Goal: Transaction & Acquisition: Download file/media

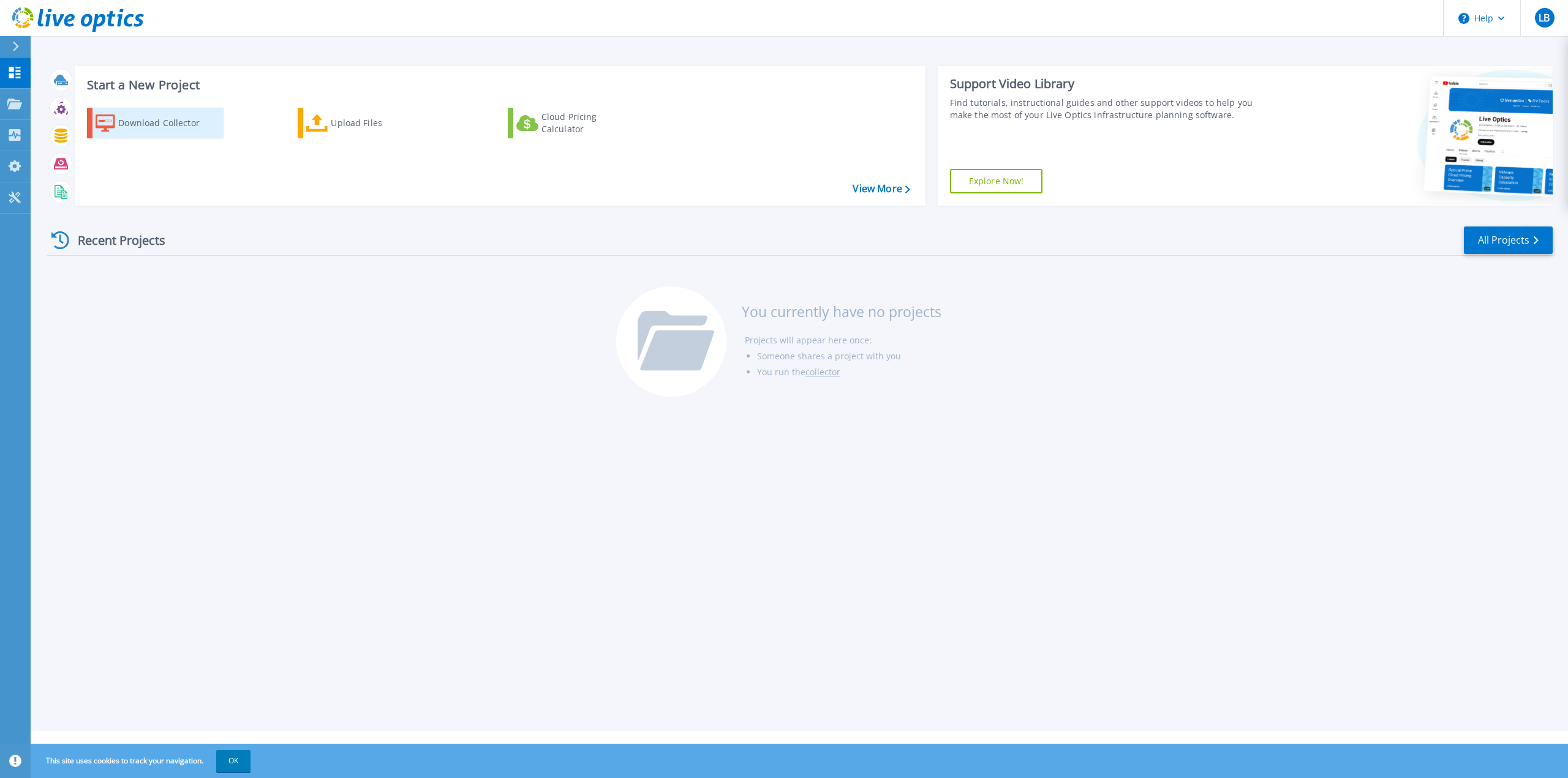
click at [131, 120] on div "Download Collector" at bounding box center [167, 123] width 98 height 25
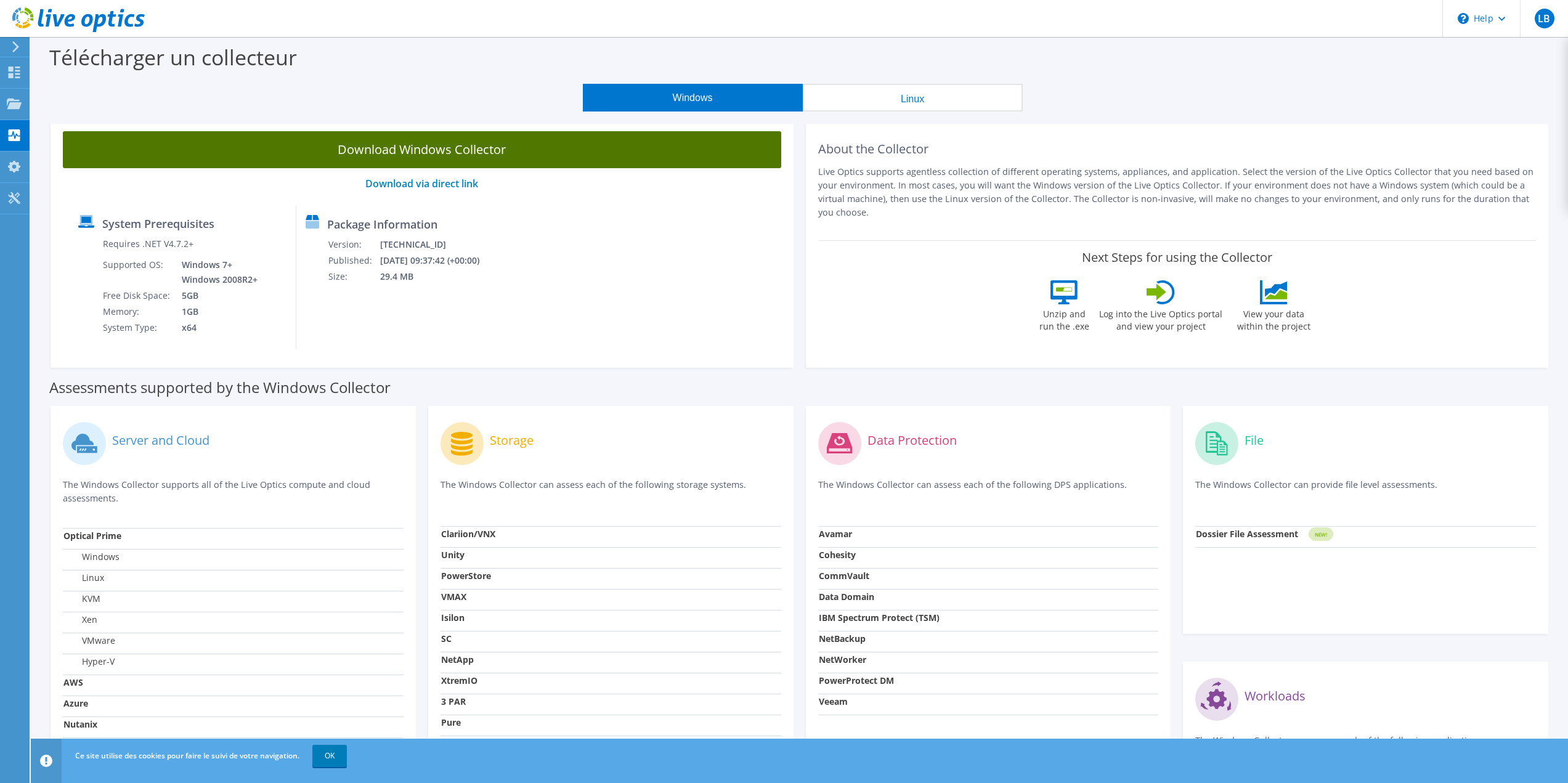
click at [478, 150] on link "Download Windows Collector" at bounding box center [422, 150] width 718 height 37
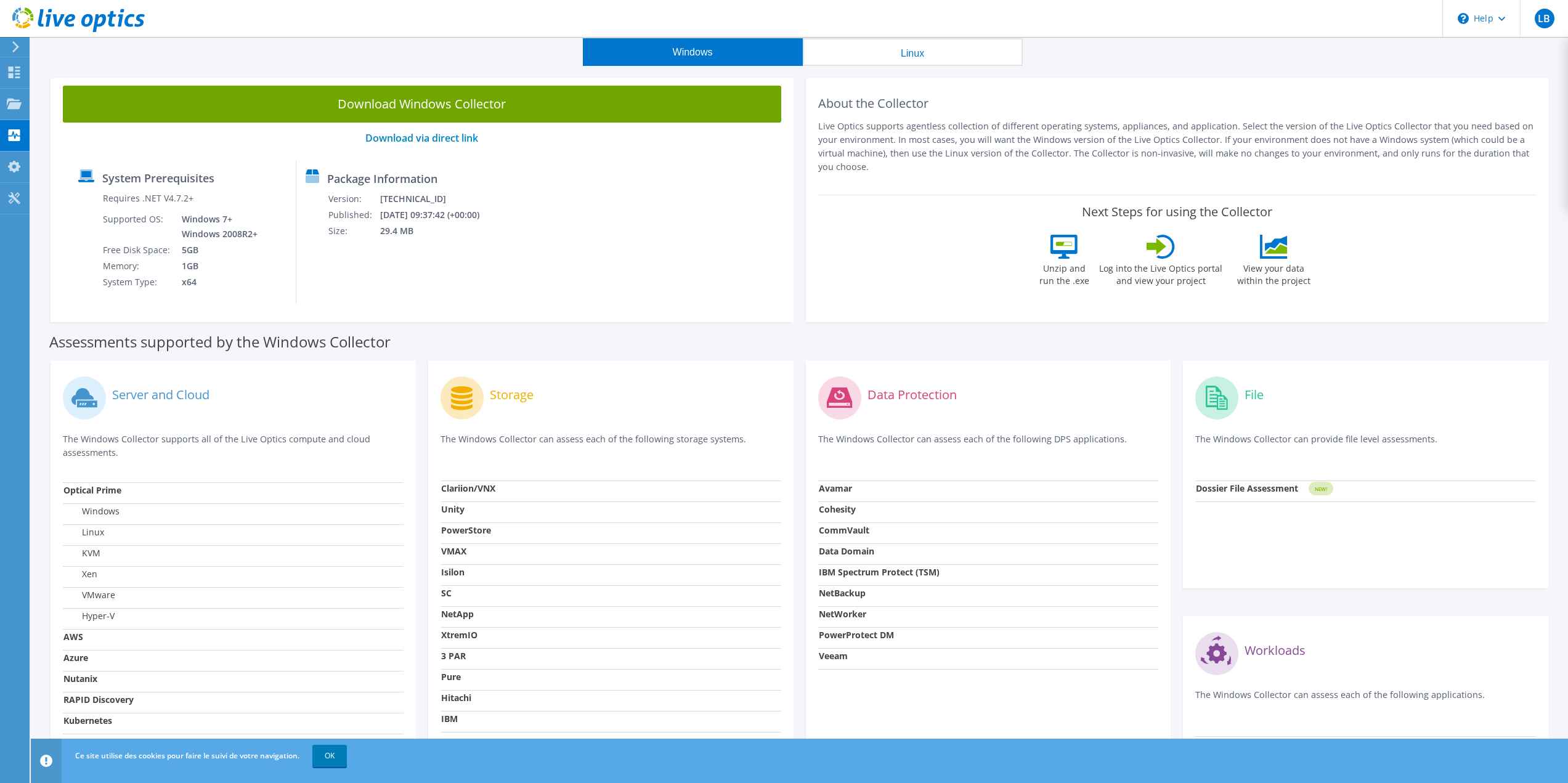
scroll to position [62, 0]
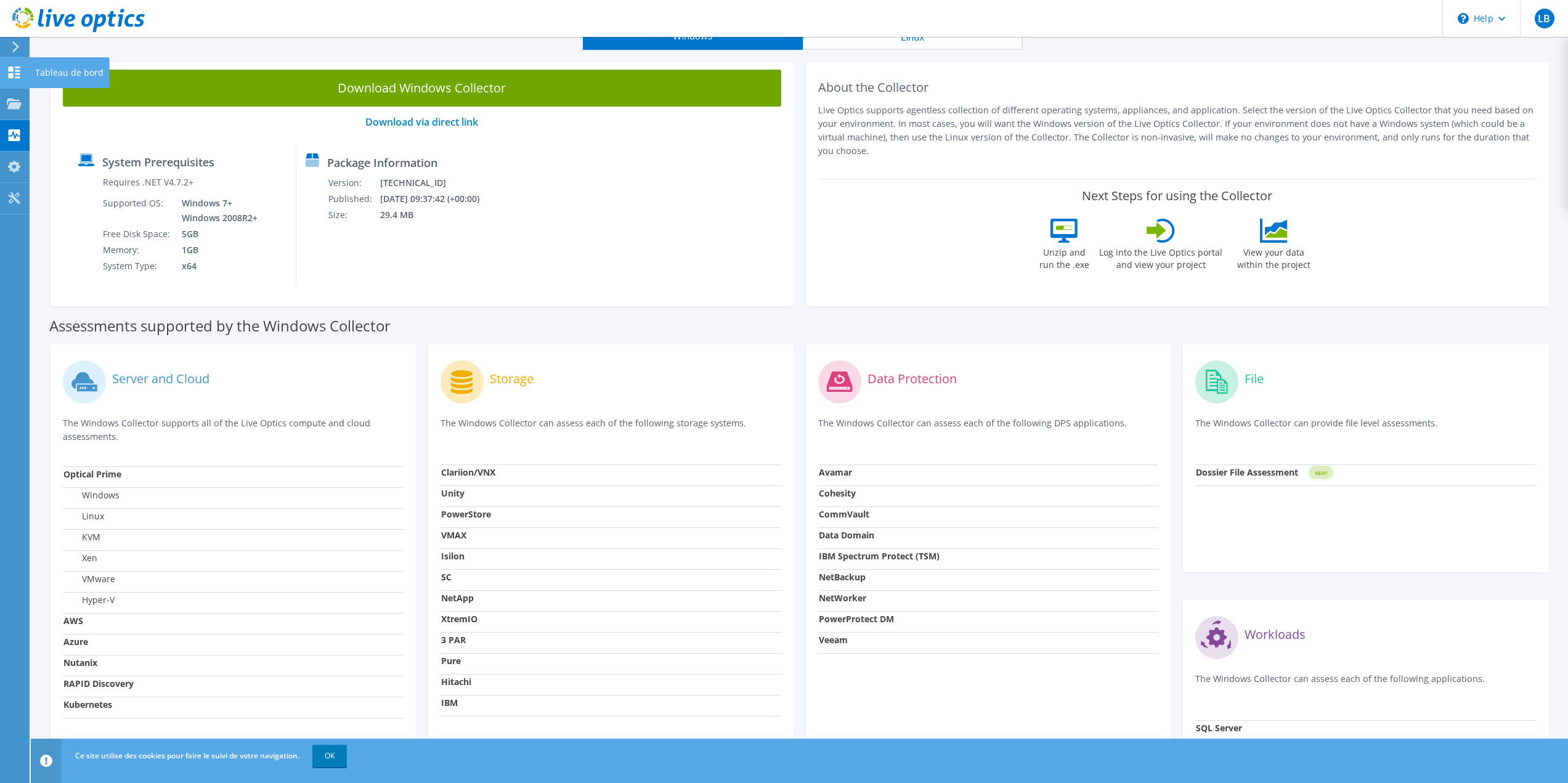
click at [12, 69] on use at bounding box center [15, 73] width 12 height 12
